Goal: Information Seeking & Learning: Check status

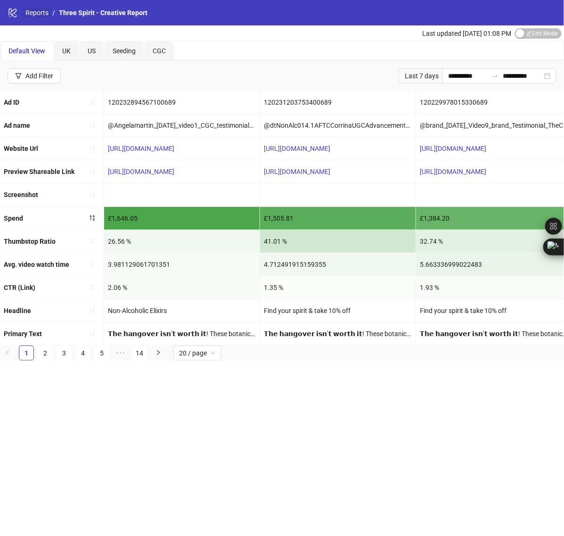
click at [36, 12] on link "Reports" at bounding box center [37, 13] width 27 height 10
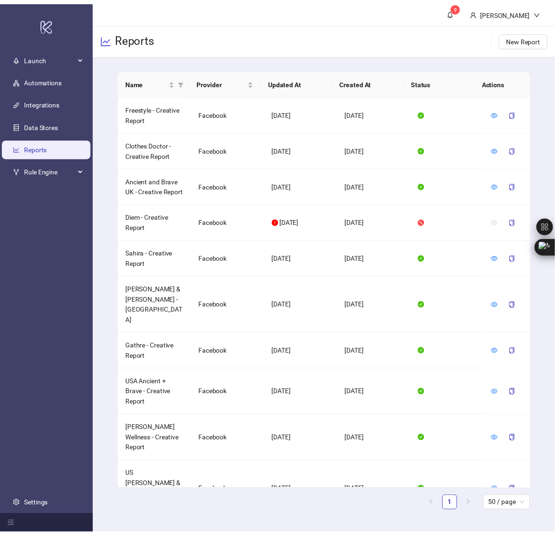
scroll to position [853, 0]
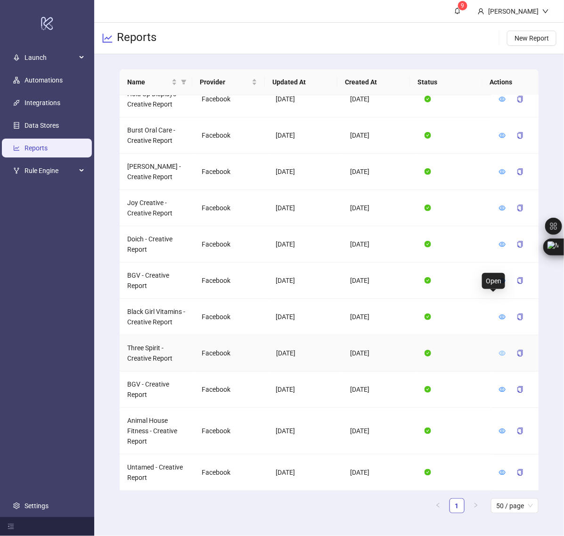
click at [499, 349] on icon "eye" at bounding box center [502, 352] width 7 height 7
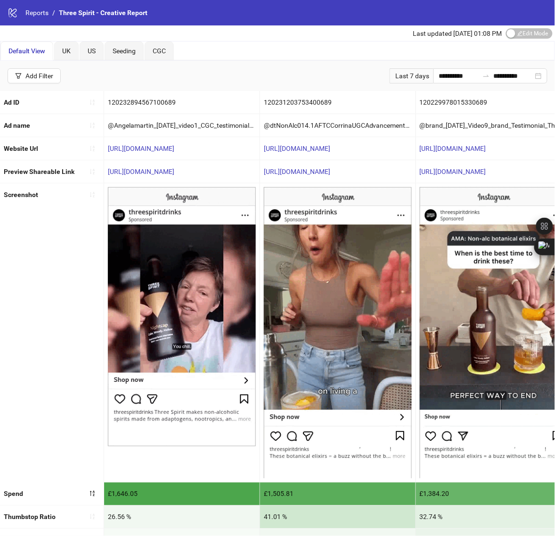
click at [400, 76] on div "Last 7 days" at bounding box center [412, 75] width 44 height 15
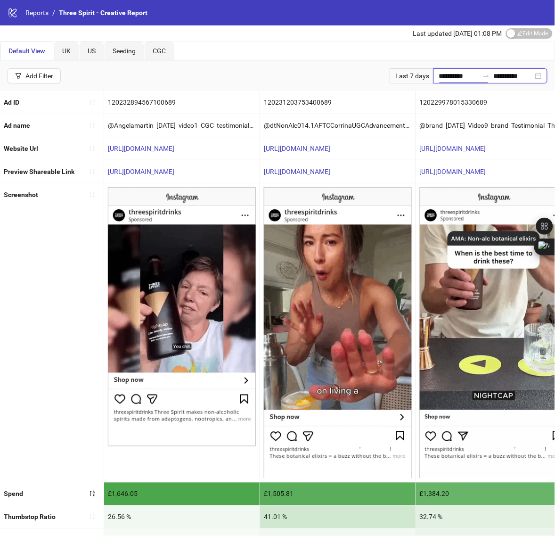
click at [454, 76] on input "**********" at bounding box center [459, 76] width 40 height 10
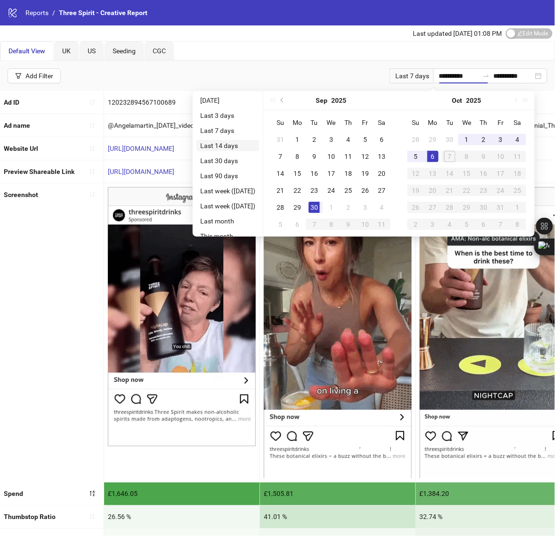
type input "**********"
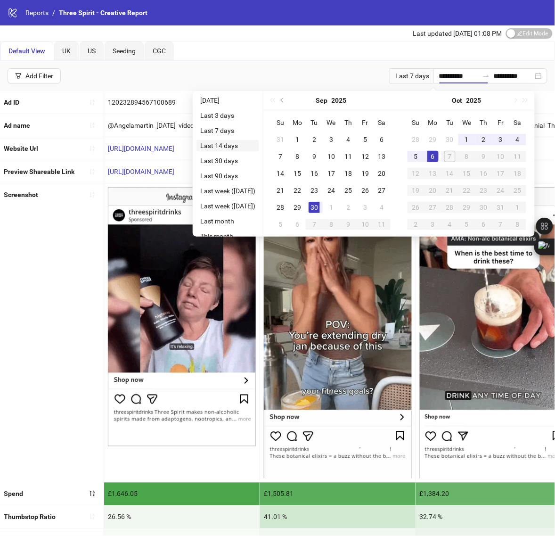
click at [210, 142] on ul "Yesterday Last 3 days Last 7 days Last 14 days Last 30 days Last 90 days Last w…" at bounding box center [228, 164] width 71 height 146
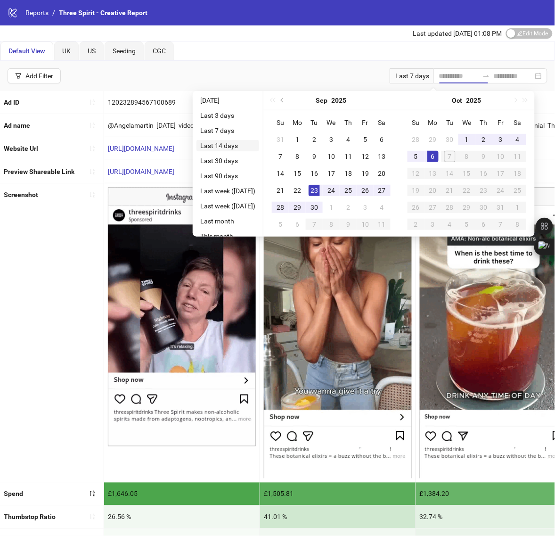
click at [210, 144] on li "Last 14 days" at bounding box center [227, 145] width 63 height 11
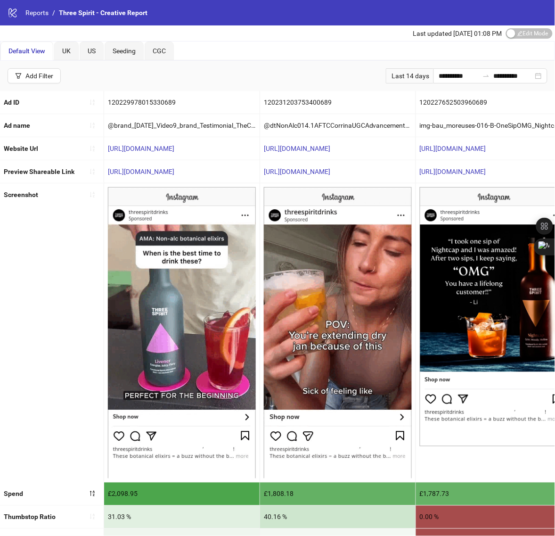
drag, startPoint x: 148, startPoint y: 174, endPoint x: 41, endPoint y: 333, distance: 191.6
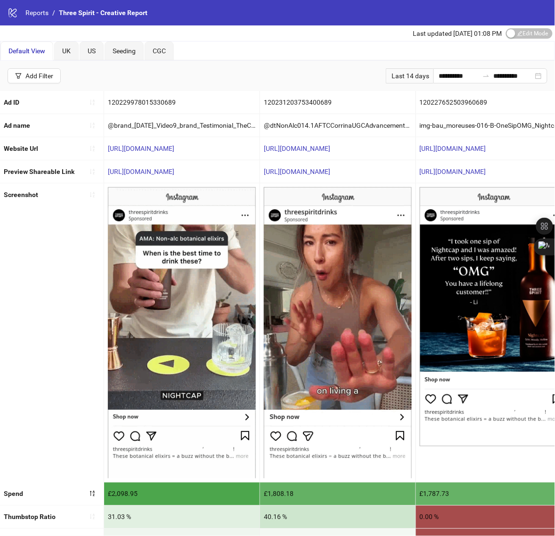
click at [39, 335] on div "Screenshot" at bounding box center [52, 332] width 104 height 298
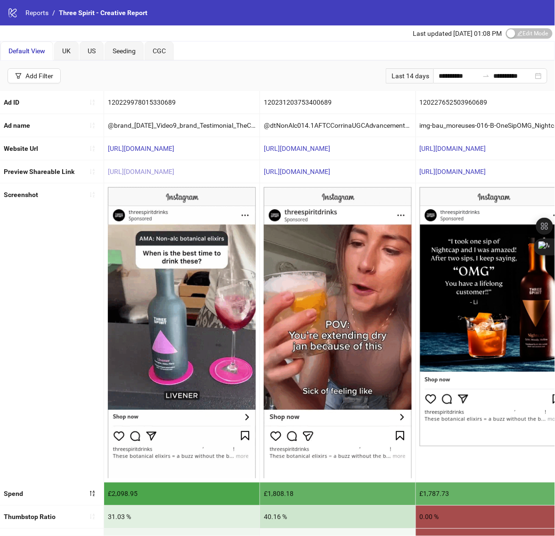
click at [166, 172] on link "https://fb.me/2ZMu9cqz8iof5PP" at bounding box center [141, 172] width 66 height 8
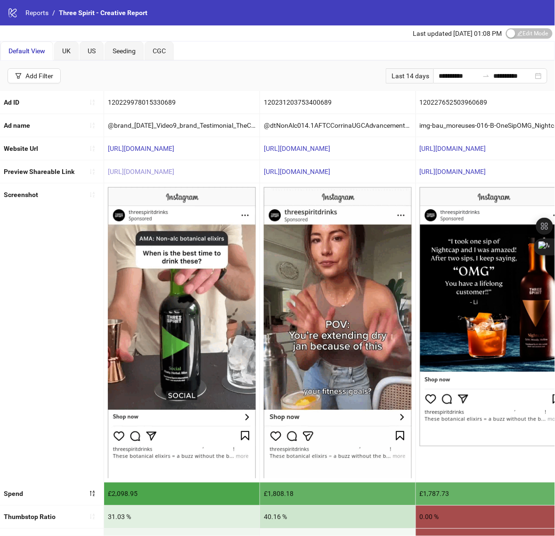
click at [174, 173] on link "https://fb.me/2ZMu9cqz8iof5PP" at bounding box center [141, 172] width 66 height 8
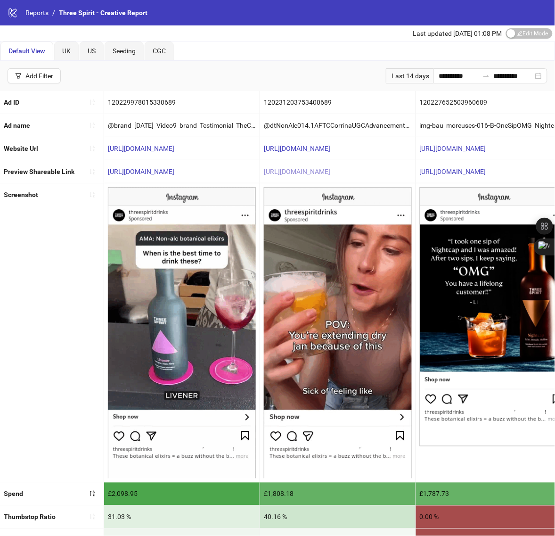
click at [323, 173] on link "https://fb.me/24krAeFFlsiiwDo" at bounding box center [297, 172] width 66 height 8
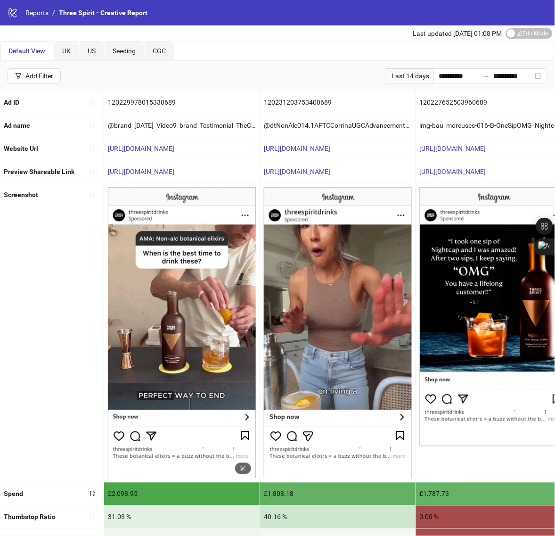
click at [179, 302] on img at bounding box center [182, 332] width 148 height 291
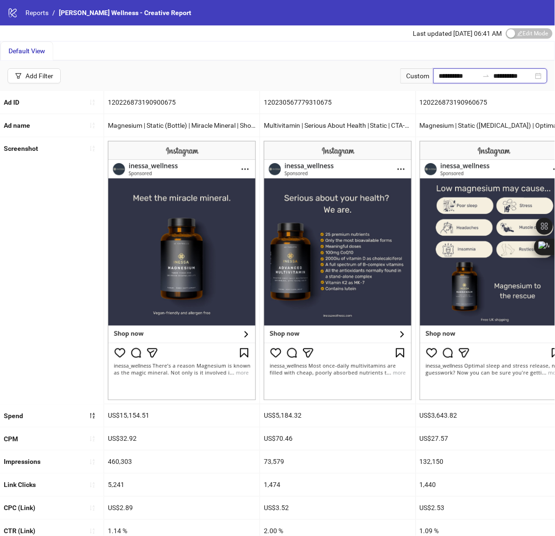
click at [463, 76] on input "**********" at bounding box center [459, 76] width 40 height 10
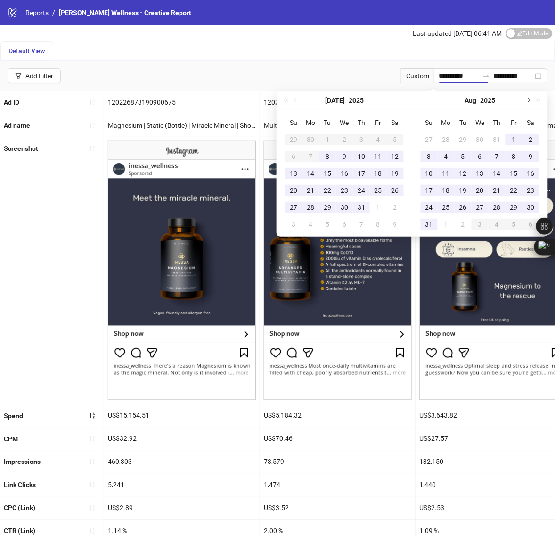
click at [529, 102] on button "Next month (PageDown)" at bounding box center [528, 100] width 10 height 19
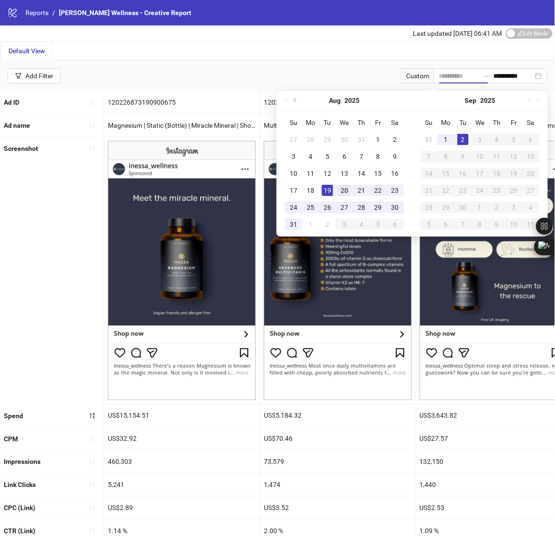
type input "**********"
click at [344, 189] on div "20" at bounding box center [344, 190] width 11 height 11
type input "**********"
click at [465, 139] on div "2" at bounding box center [462, 139] width 11 height 11
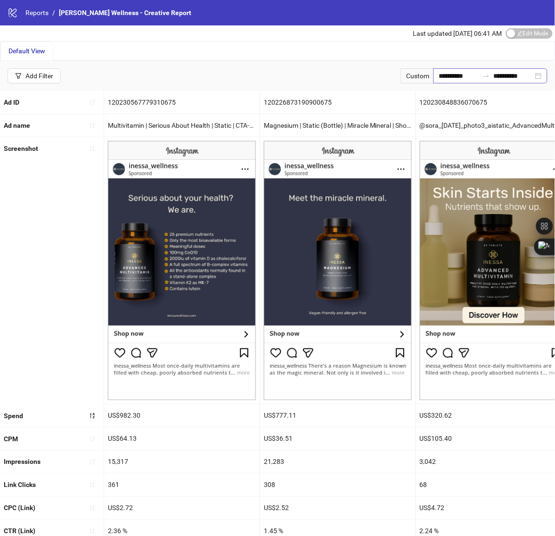
click at [479, 74] on div at bounding box center [486, 76] width 15 height 8
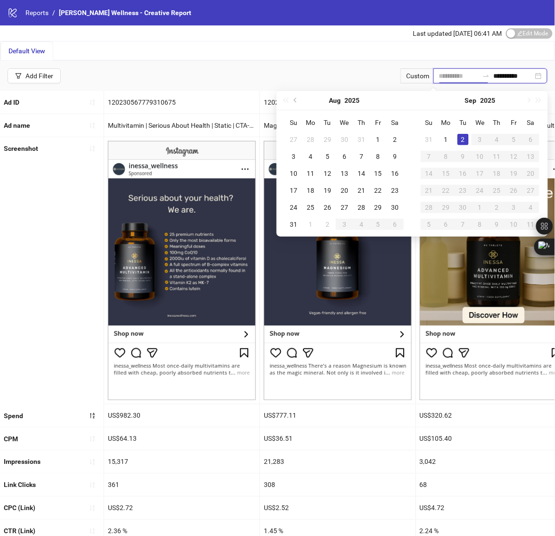
type input "**********"
click at [313, 50] on div "Default View" at bounding box center [277, 50] width 554 height 19
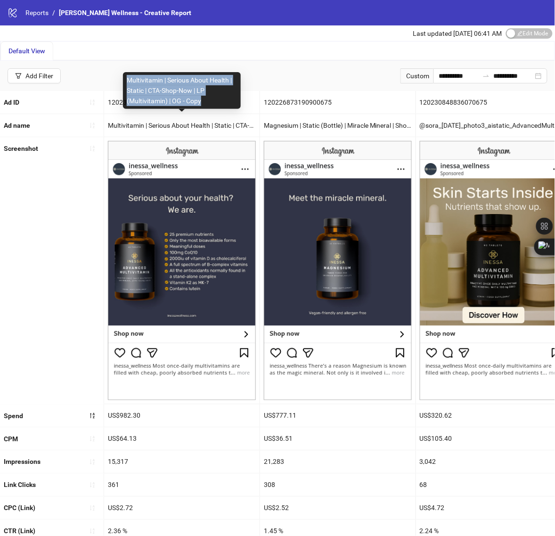
copy div "Multivitamin | Serious About Health | Static | CTA-Shop-Now | LP (Multivitamin)…"
drag, startPoint x: 128, startPoint y: 81, endPoint x: 202, endPoint y: 98, distance: 75.9
click at [202, 98] on div "Multivitamin | Serious About Health | Static | CTA-Shop-Now | LP (Multivitamin)…" at bounding box center [182, 90] width 118 height 37
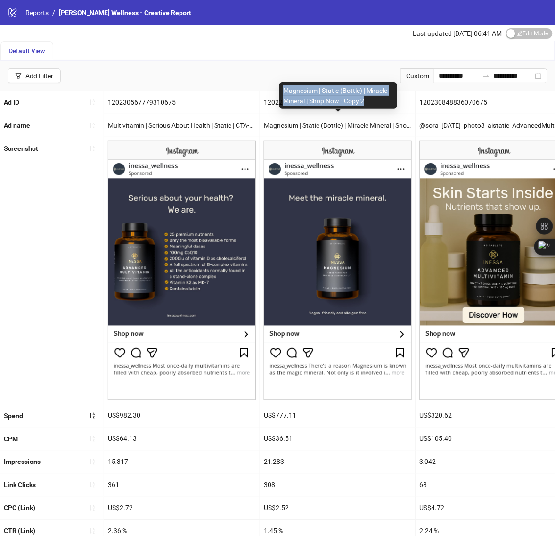
copy div "Magnesium | Static (Bottle) | Miracle Mineral | Shop Now - Copy 2"
drag, startPoint x: 282, startPoint y: 88, endPoint x: 382, endPoint y: 102, distance: 101.3
click at [382, 102] on div "Magnesium | Static (Bottle) | Miracle Mineral | Shop Now - Copy 2" at bounding box center [338, 95] width 118 height 26
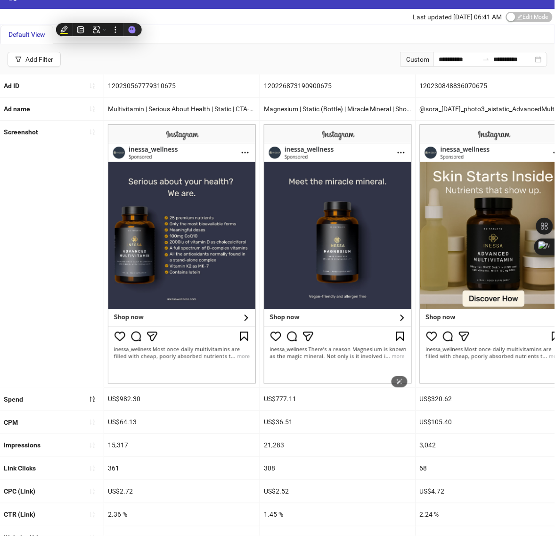
scroll to position [80, 0]
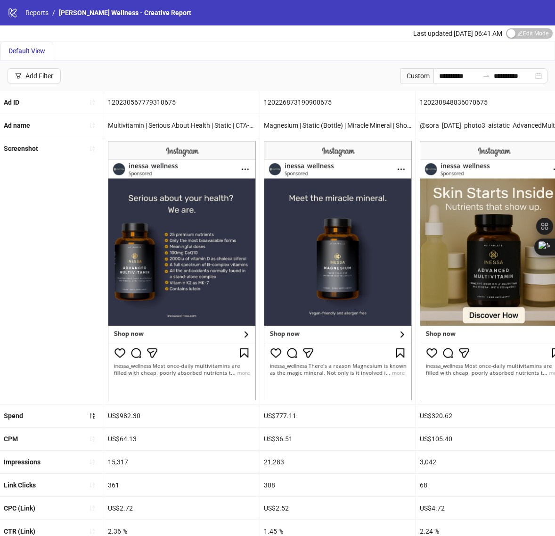
scroll to position [80, 0]
